Goal: Check status

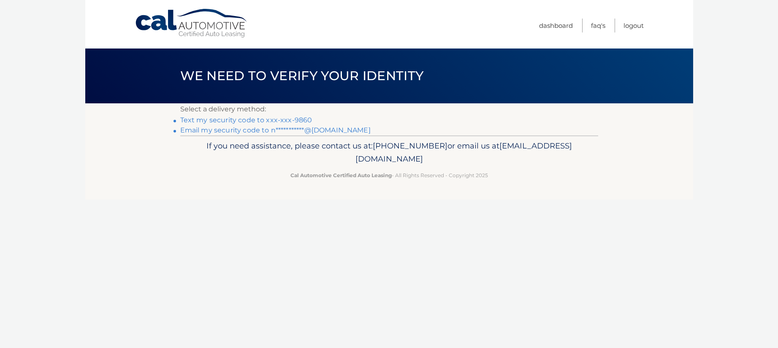
click at [266, 121] on link "Text my security code to xxx-xxx-9860" at bounding box center [246, 120] width 132 height 8
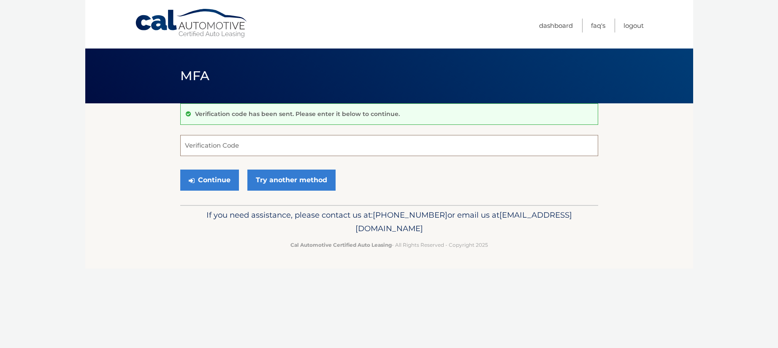
click at [223, 146] on input "Verification Code" at bounding box center [389, 145] width 418 height 21
type input "578232"
click at [180, 170] on button "Continue" at bounding box center [209, 180] width 59 height 21
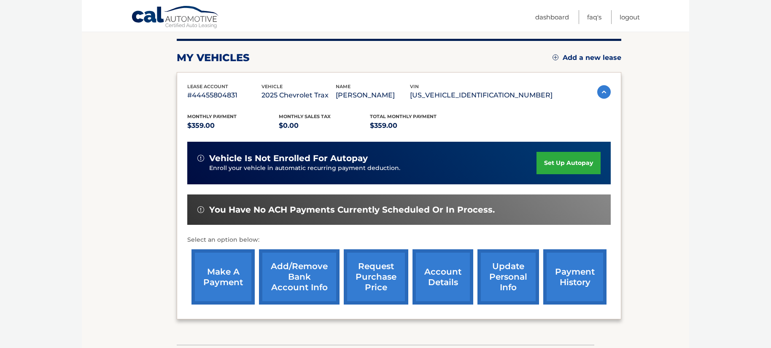
scroll to position [127, 0]
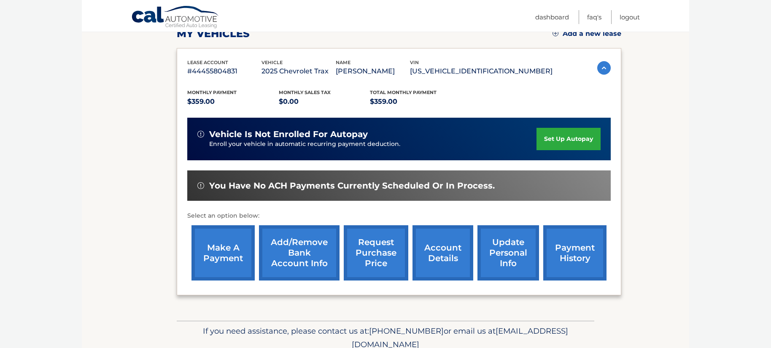
click at [440, 250] on link "account details" at bounding box center [443, 252] width 61 height 55
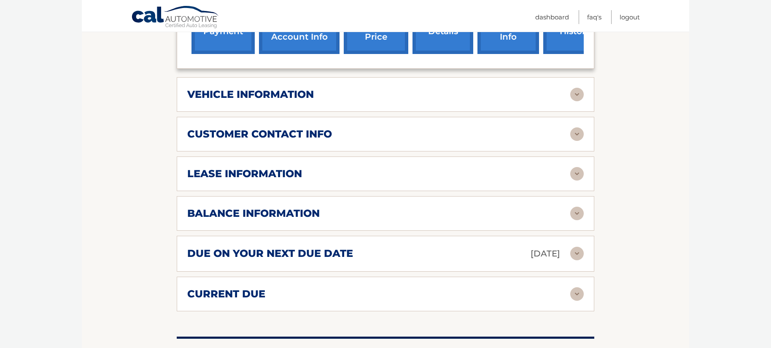
scroll to position [380, 0]
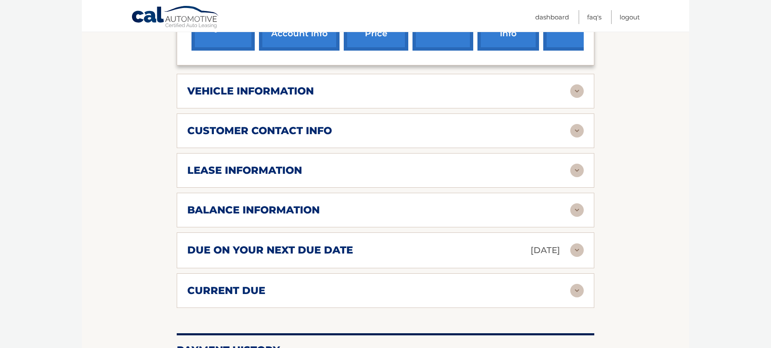
click at [355, 85] on div "vehicle information" at bounding box center [378, 91] width 383 height 13
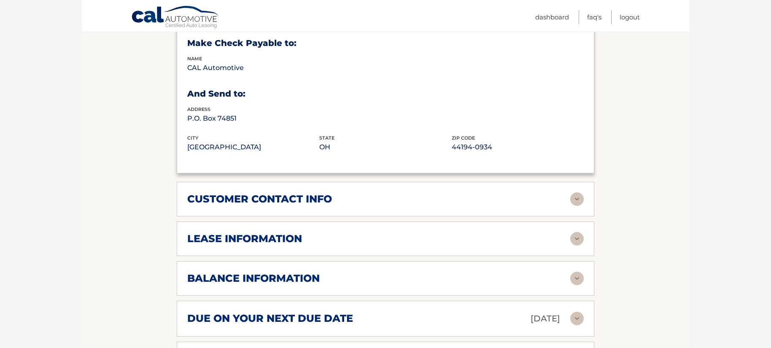
scroll to position [548, 0]
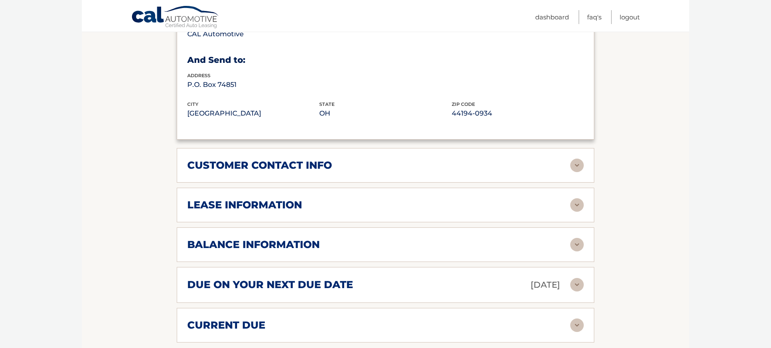
click at [316, 159] on h2 "customer contact info" at bounding box center [259, 165] width 145 height 13
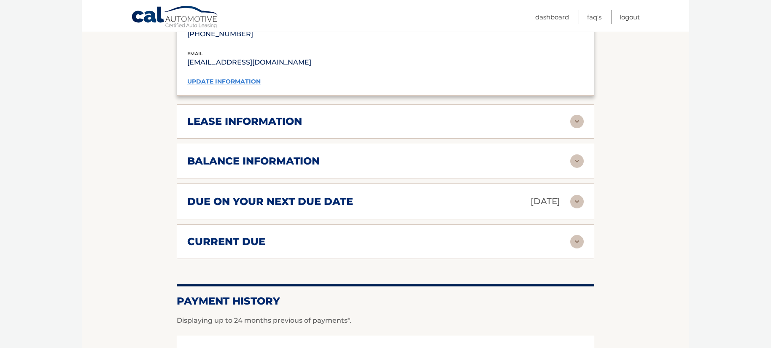
scroll to position [802, 0]
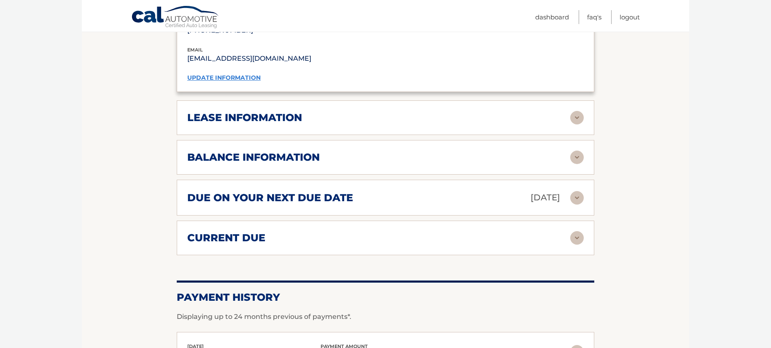
click at [259, 111] on div "lease information" at bounding box center [385, 118] width 397 height 14
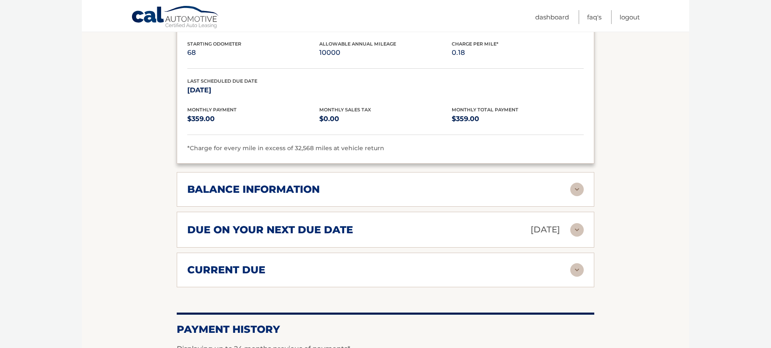
scroll to position [928, 0]
click at [339, 183] on div "balance information" at bounding box center [378, 189] width 383 height 13
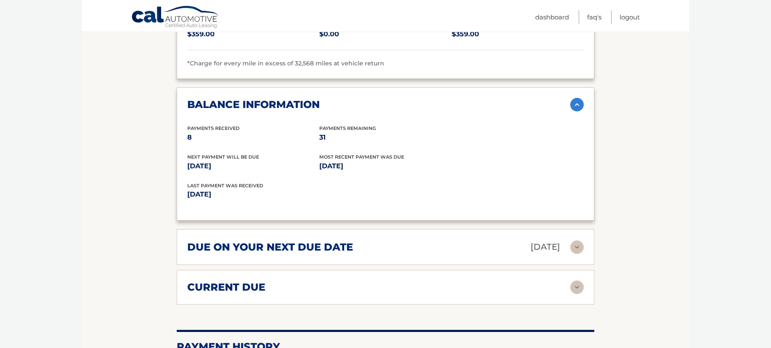
scroll to position [1055, 0]
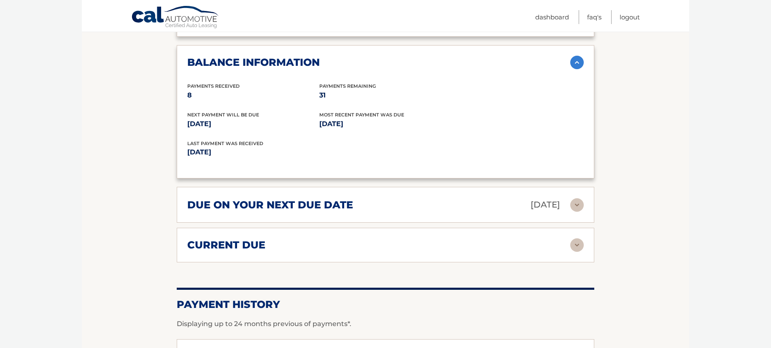
click at [406, 197] on div "due on your next due date Aug 28, 2025" at bounding box center [378, 204] width 383 height 15
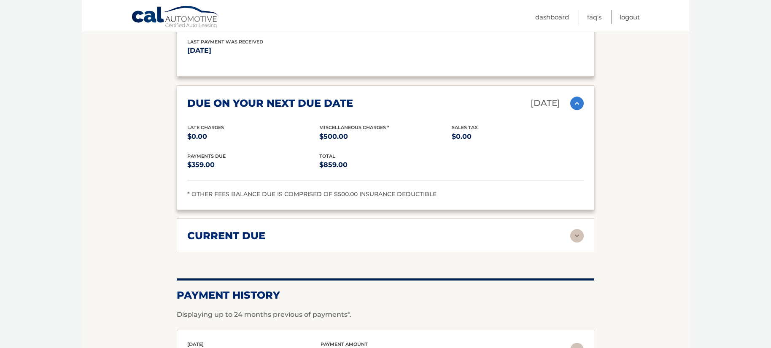
scroll to position [1181, 0]
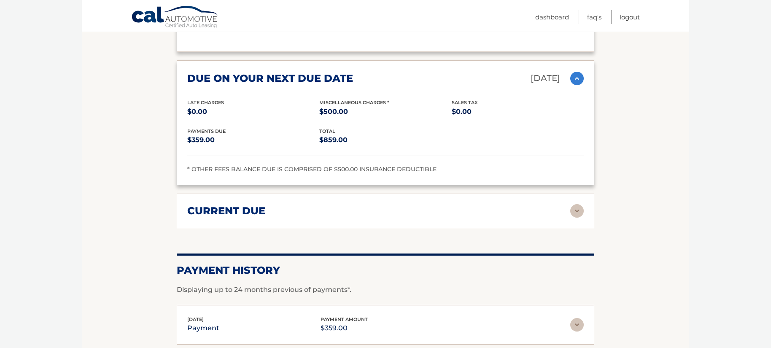
click at [258, 205] on h2 "current due" at bounding box center [226, 211] width 78 height 13
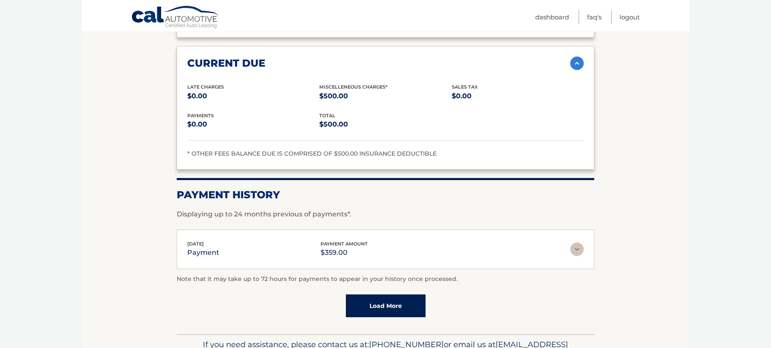
scroll to position [1350, 0]
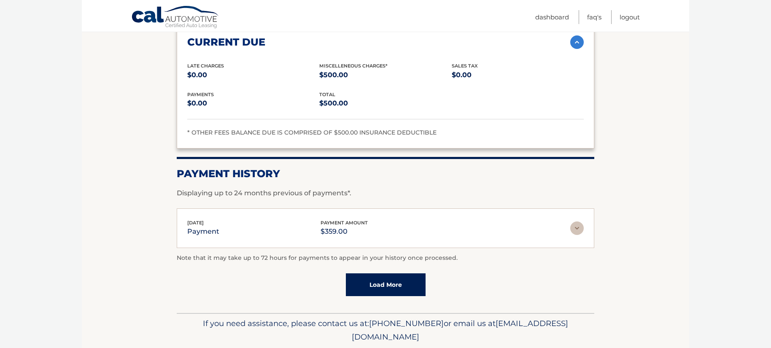
click at [380, 273] on link "Load More" at bounding box center [386, 284] width 80 height 23
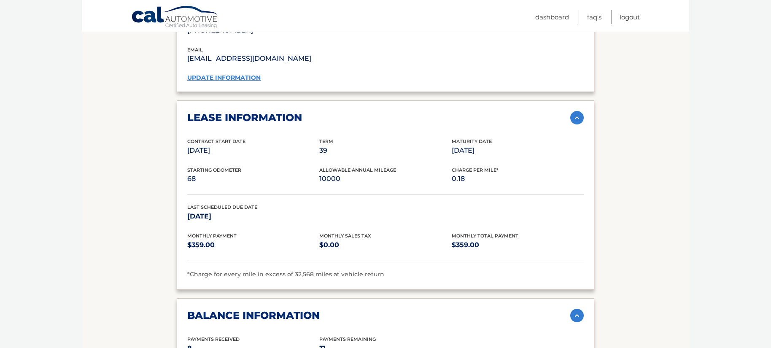
scroll to position [591, 0]
